Goal: Task Accomplishment & Management: Manage account settings

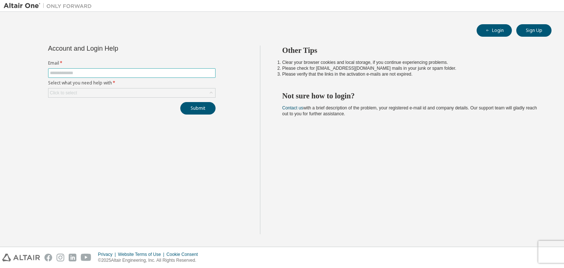
click at [88, 71] on input "text" at bounding box center [132, 73] width 164 height 6
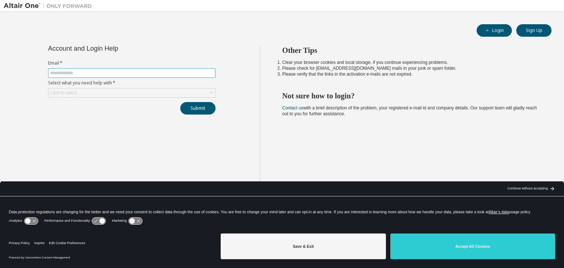
click at [87, 74] on input "text" at bounding box center [132, 73] width 164 height 6
type input "**********"
click at [98, 91] on div "Click to select" at bounding box center [132, 93] width 167 height 9
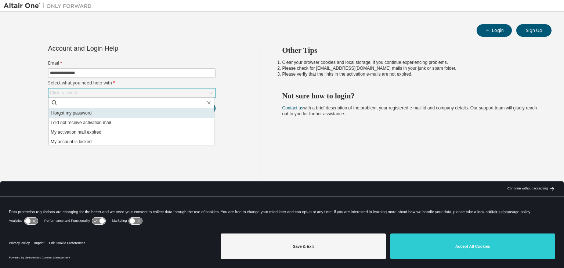
click at [90, 114] on li "I forgot my password" at bounding box center [131, 113] width 165 height 10
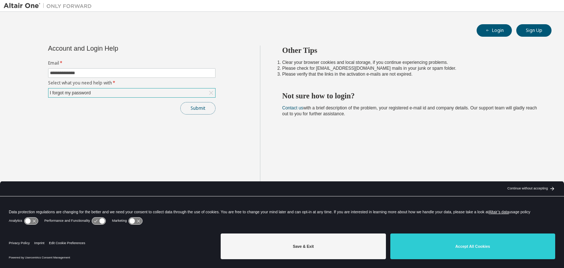
click at [209, 105] on button "Submit" at bounding box center [197, 108] width 35 height 12
click at [547, 188] on div "Continue without accepting" at bounding box center [528, 189] width 40 height 6
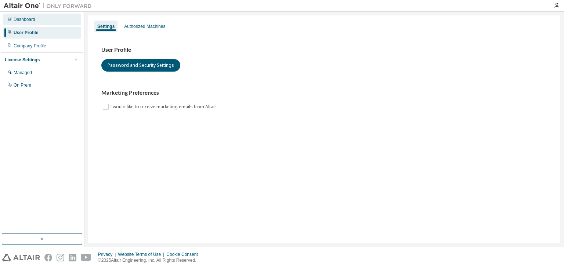
click at [37, 24] on div "Dashboard" at bounding box center [42, 20] width 78 height 12
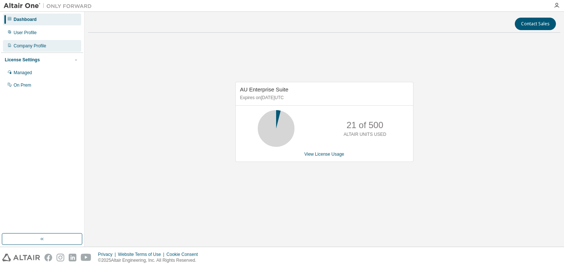
click at [34, 48] on div "Company Profile" at bounding box center [30, 46] width 33 height 6
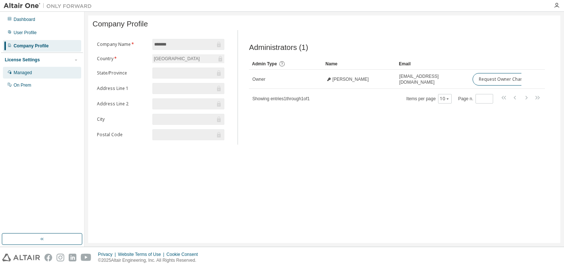
click at [24, 69] on div "Managed" at bounding box center [42, 73] width 78 height 12
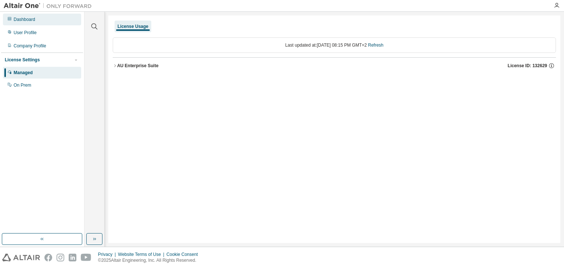
click at [26, 17] on div "Dashboard" at bounding box center [25, 20] width 22 height 6
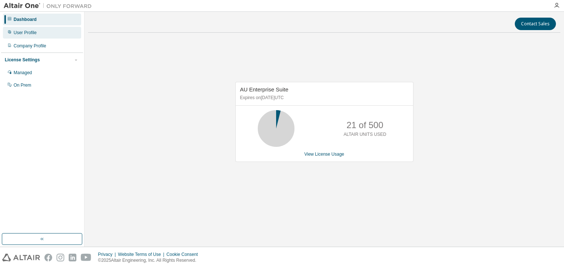
click at [29, 30] on div "User Profile" at bounding box center [25, 33] width 23 height 6
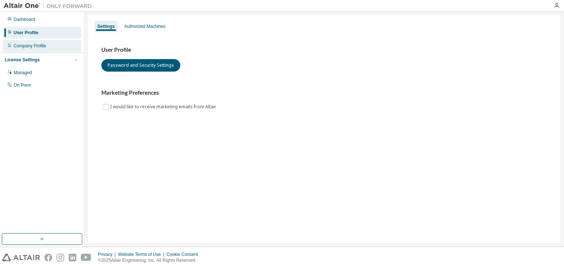
click at [35, 44] on div "Company Profile" at bounding box center [30, 46] width 33 height 6
